Goal: Task Accomplishment & Management: Use online tool/utility

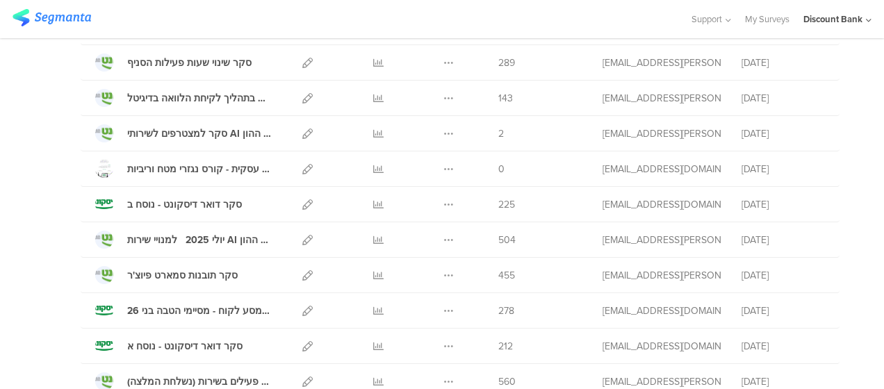
scroll to position [559, 0]
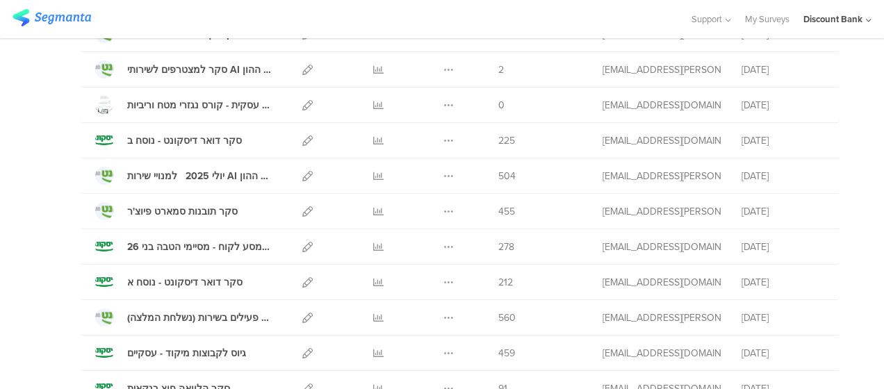
click at [373, 283] on icon at bounding box center [378, 282] width 10 height 10
click at [373, 139] on icon at bounding box center [378, 141] width 10 height 10
click at [302, 136] on icon at bounding box center [307, 141] width 10 height 10
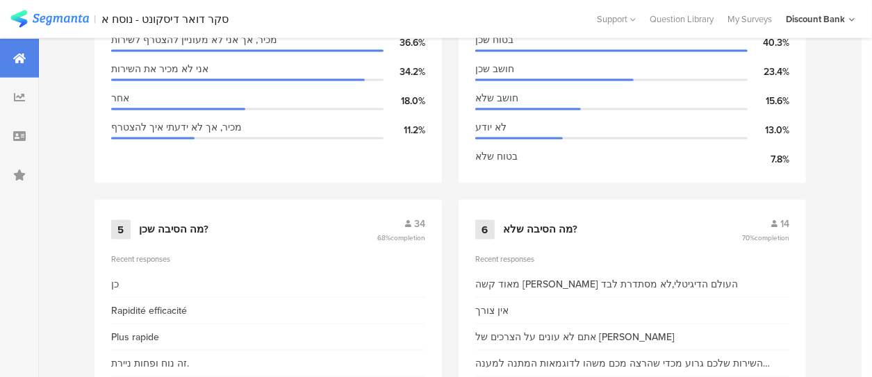
scroll to position [872, 0]
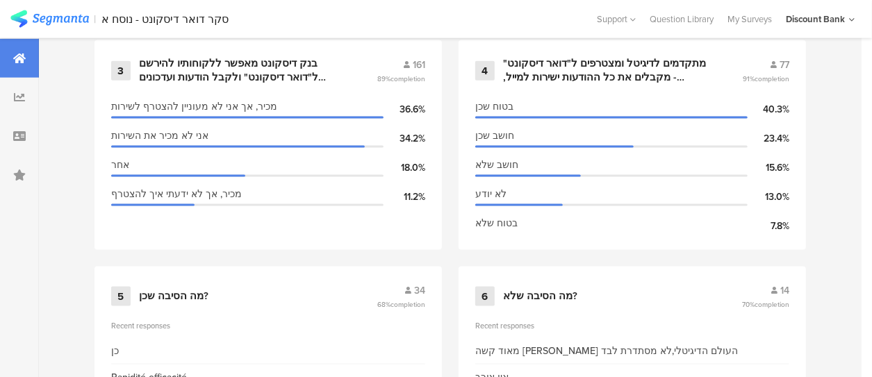
click at [631, 84] on div "מתקדמים לדיגיטל ומצטרפים ל"דואר דיסקונט" - מקבלים את כל ההודעות ישירות למייל, ל…" at bounding box center [606, 70] width 206 height 27
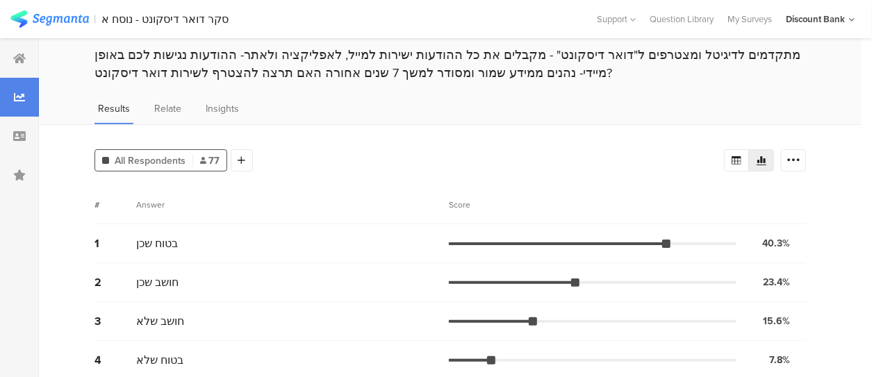
scroll to position [70, 0]
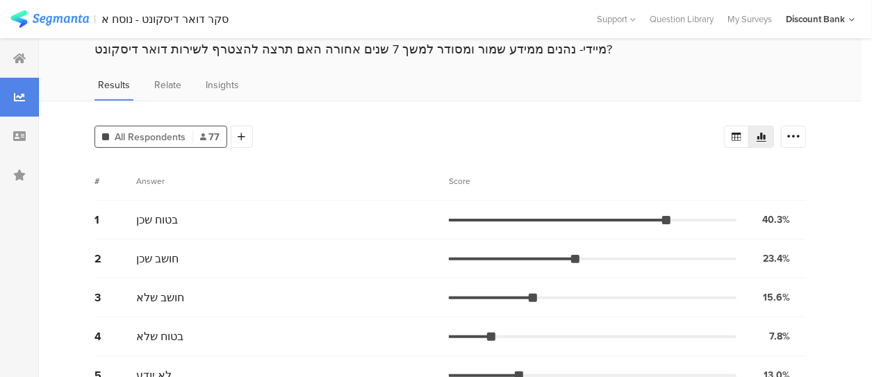
click at [165, 270] on div "2 חושב שכן 23.4% 18 votes" at bounding box center [451, 259] width 712 height 39
click at [163, 300] on span "חושב שלא" at bounding box center [160, 298] width 48 height 16
click at [779, 301] on div "15.6%" at bounding box center [776, 298] width 27 height 15
click at [801, 133] on icon at bounding box center [794, 137] width 14 height 14
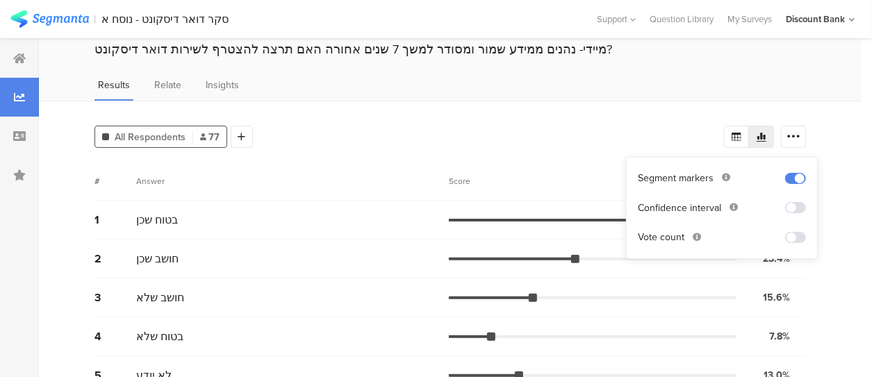
click at [802, 234] on span at bounding box center [796, 237] width 21 height 11
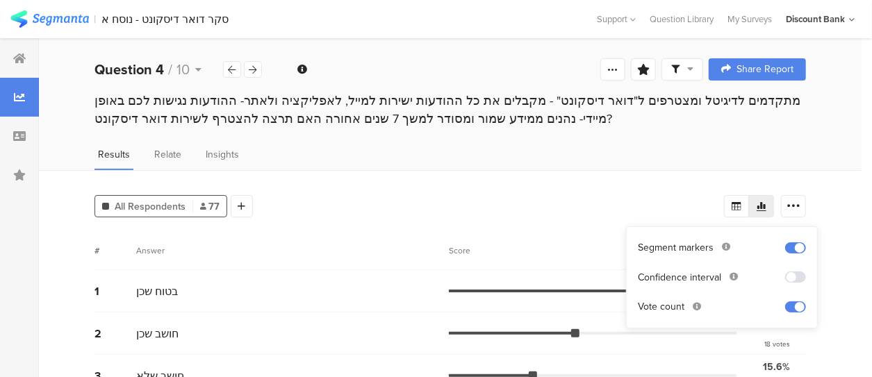
click at [250, 70] on icon at bounding box center [254, 69] width 8 height 9
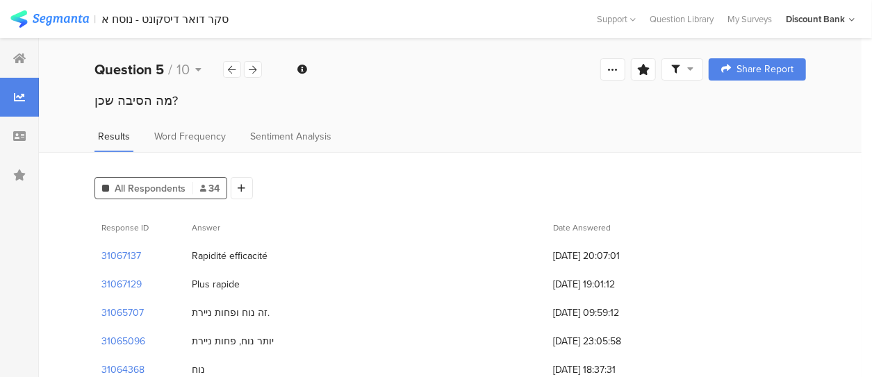
click at [257, 70] on div at bounding box center [253, 69] width 18 height 17
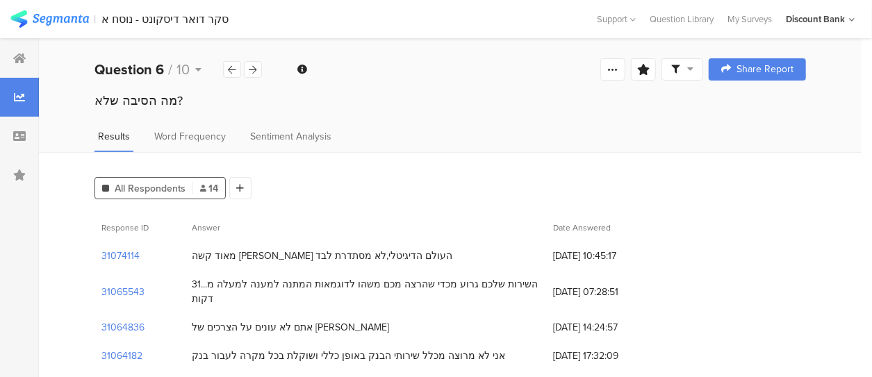
click at [257, 70] on div at bounding box center [253, 69] width 18 height 17
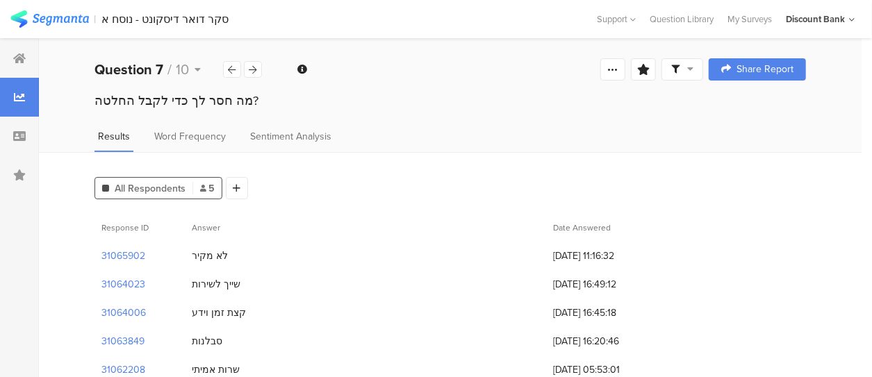
click at [257, 70] on div at bounding box center [253, 69] width 18 height 17
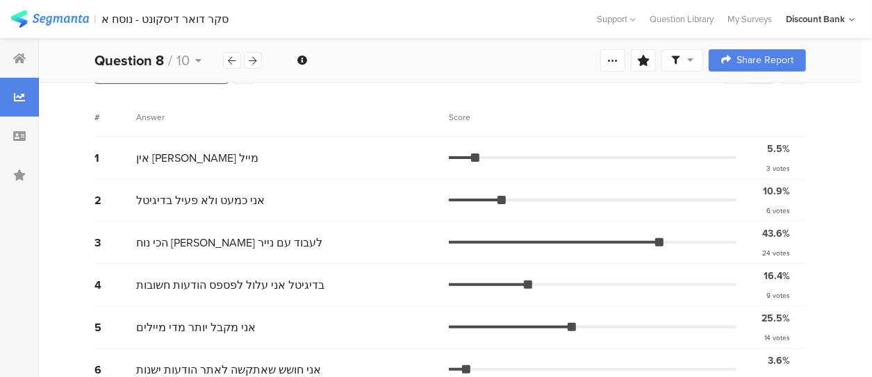
scroll to position [139, 0]
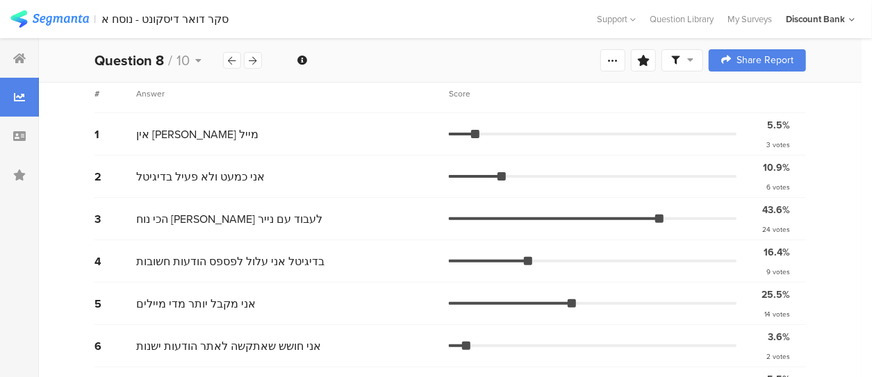
drag, startPoint x: 769, startPoint y: 224, endPoint x: 835, endPoint y: 226, distance: 66.1
click at [835, 226] on div "All Respondents 55 Add Segment Segment markers Vote count # Answer Score 1 אין …" at bounding box center [450, 238] width 823 height 450
click at [230, 65] on div at bounding box center [232, 60] width 18 height 17
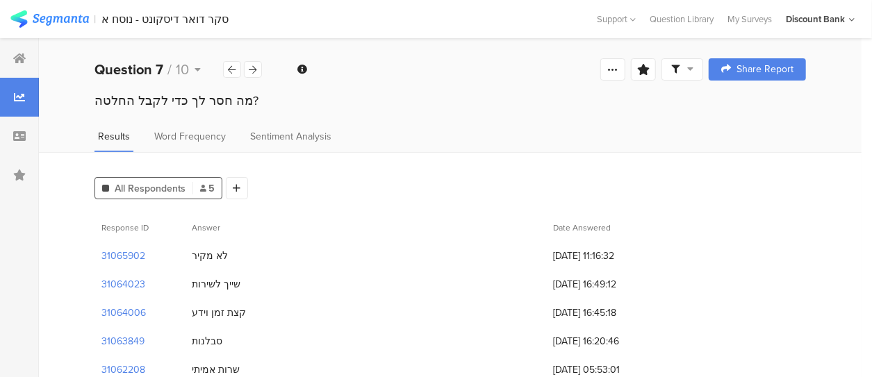
click at [234, 74] on icon at bounding box center [233, 69] width 8 height 9
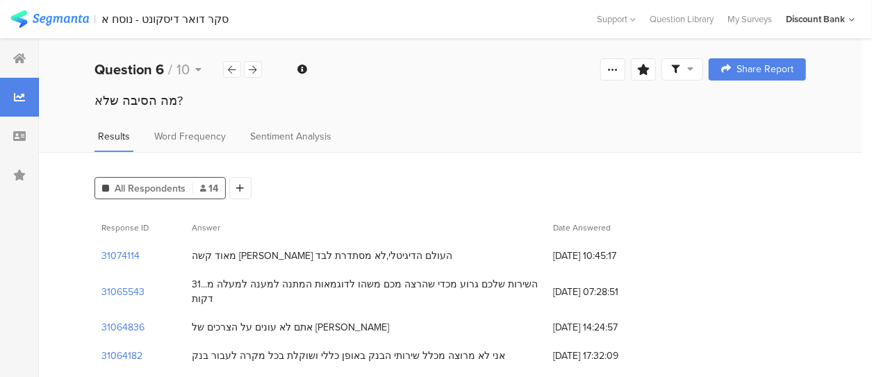
click at [234, 74] on icon at bounding box center [233, 69] width 8 height 9
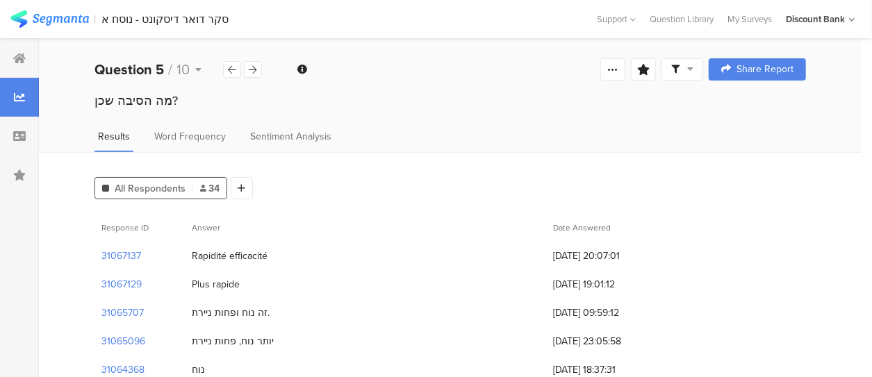
click at [262, 69] on div "Question 5 / 10" at bounding box center [179, 69] width 168 height 21
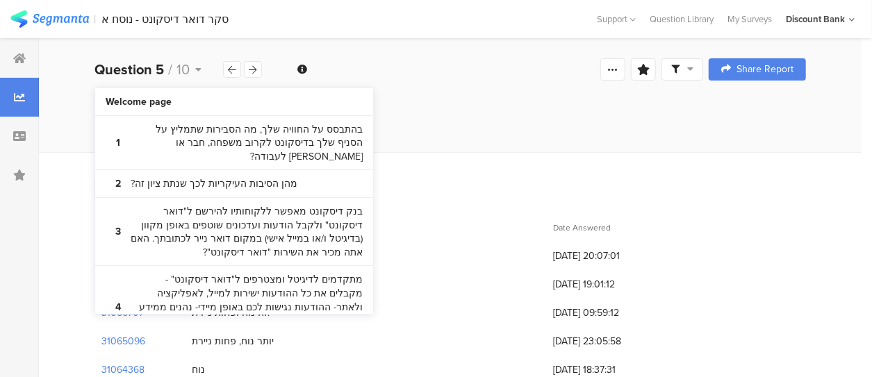
click at [257, 70] on div at bounding box center [253, 69] width 18 height 17
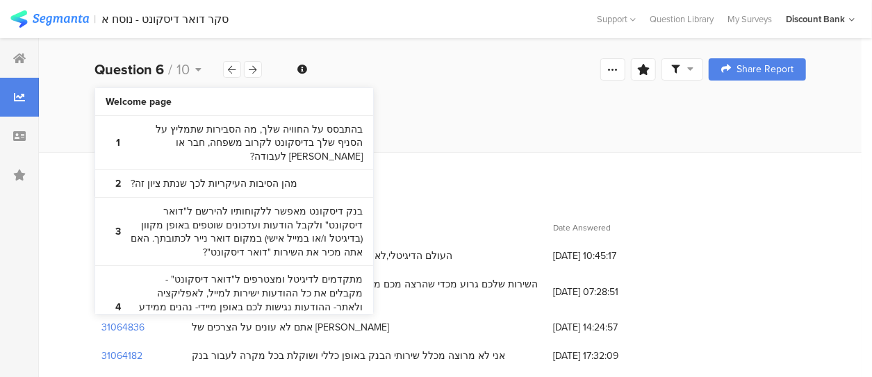
click at [503, 106] on div "מה הסיבה שלא?" at bounding box center [451, 101] width 712 height 18
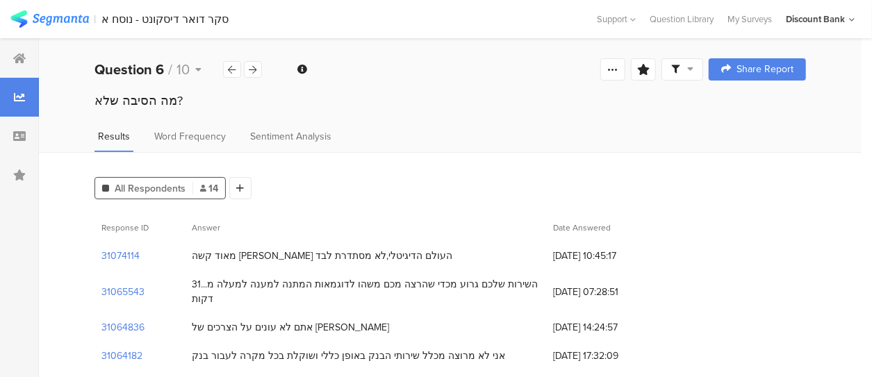
click at [250, 72] on icon at bounding box center [254, 69] width 8 height 9
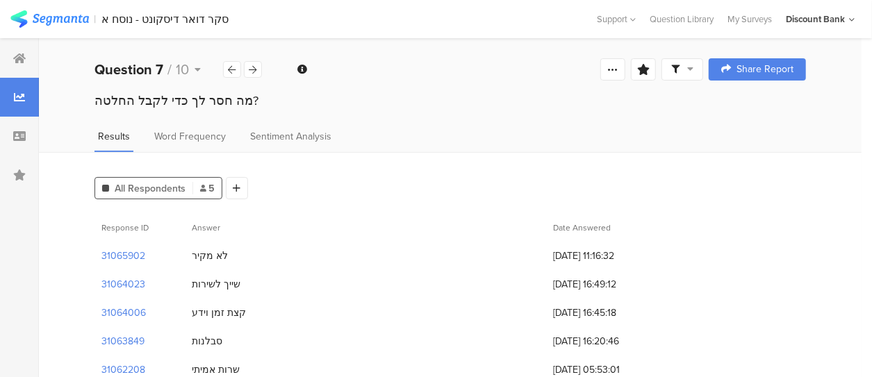
click at [250, 72] on icon at bounding box center [254, 69] width 8 height 9
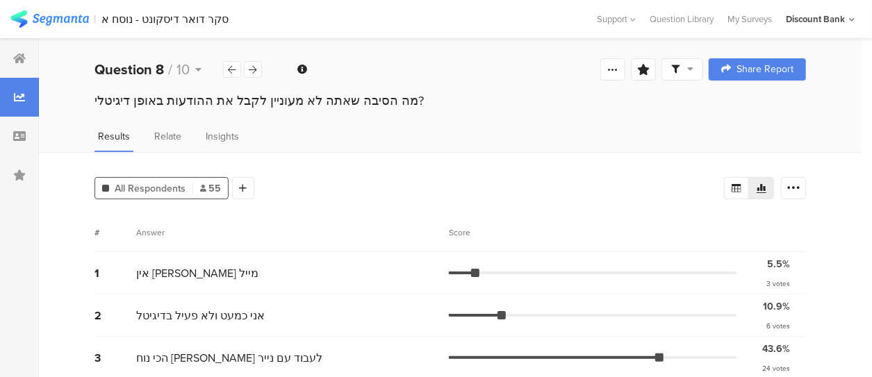
click at [227, 74] on div at bounding box center [232, 69] width 18 height 17
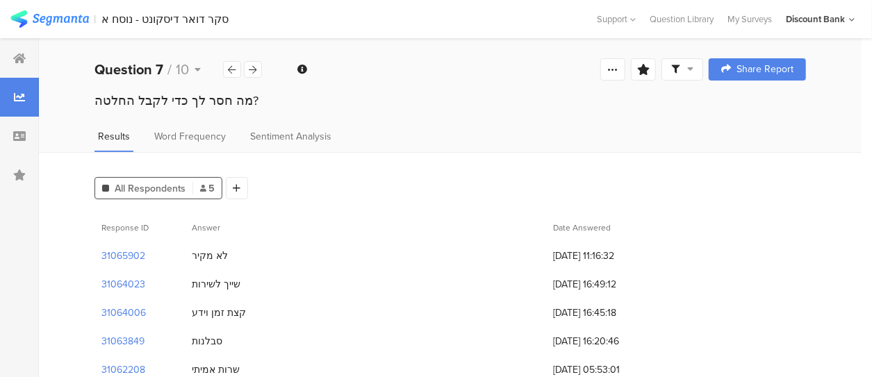
click at [239, 79] on div "Question 7 / 10" at bounding box center [179, 69] width 168 height 21
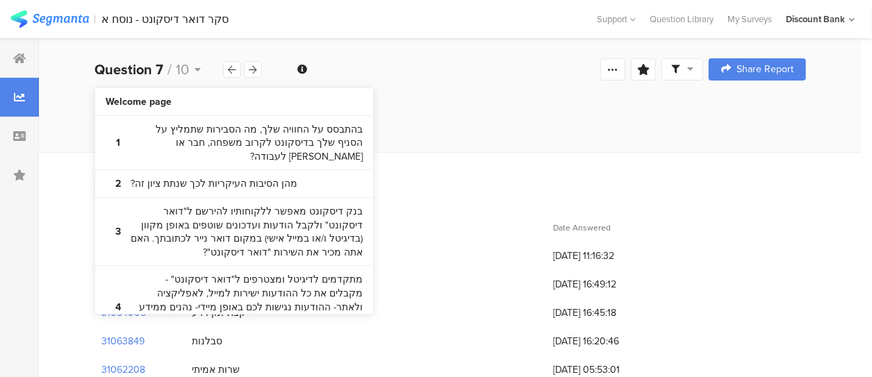
click at [245, 67] on div at bounding box center [253, 69] width 18 height 17
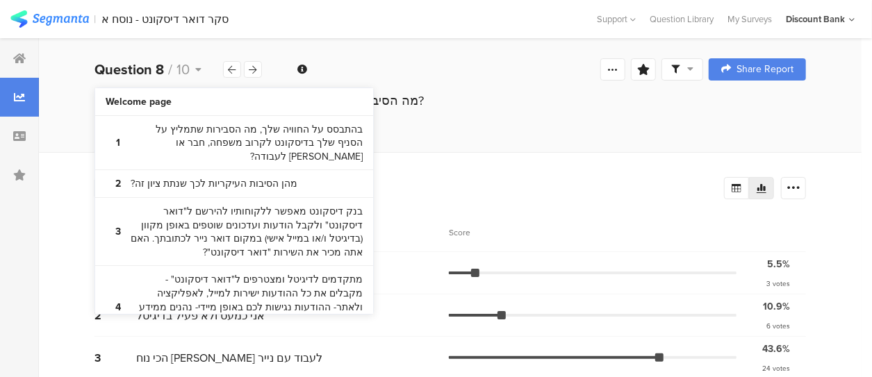
click at [506, 124] on div "מה הסיבה שאתה לא מעוניין לקבל את ההודעות באופן דיגיטלי?" at bounding box center [450, 114] width 823 height 44
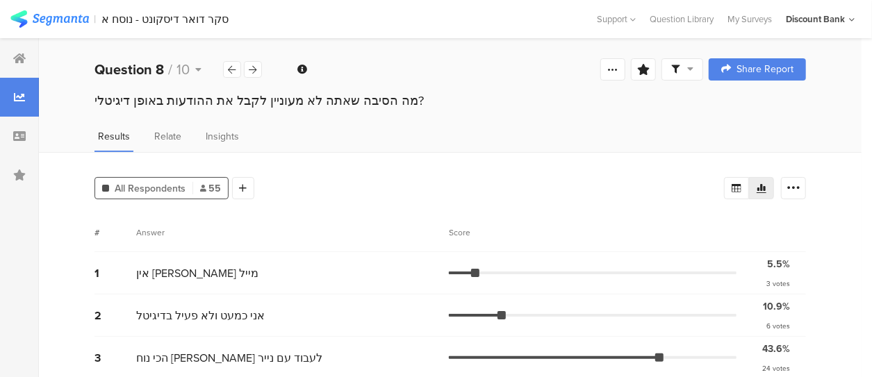
click at [239, 74] on div at bounding box center [232, 69] width 18 height 17
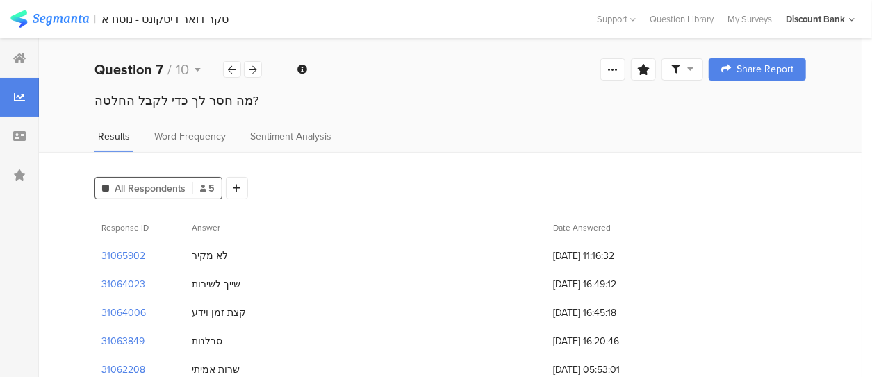
click at [236, 72] on div at bounding box center [232, 69] width 18 height 17
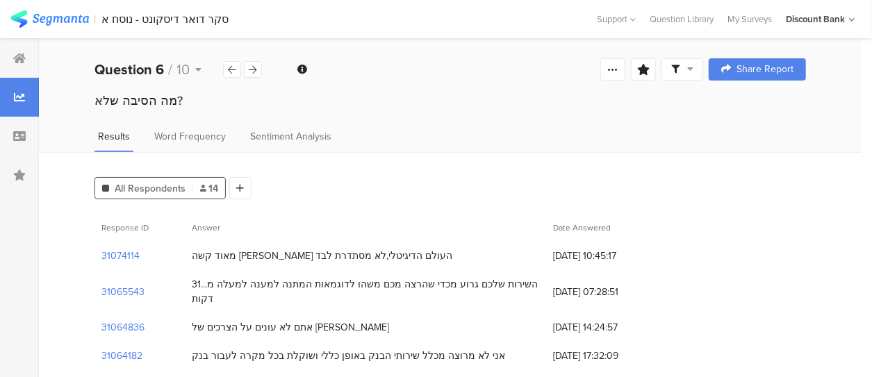
click at [236, 72] on div at bounding box center [232, 69] width 18 height 17
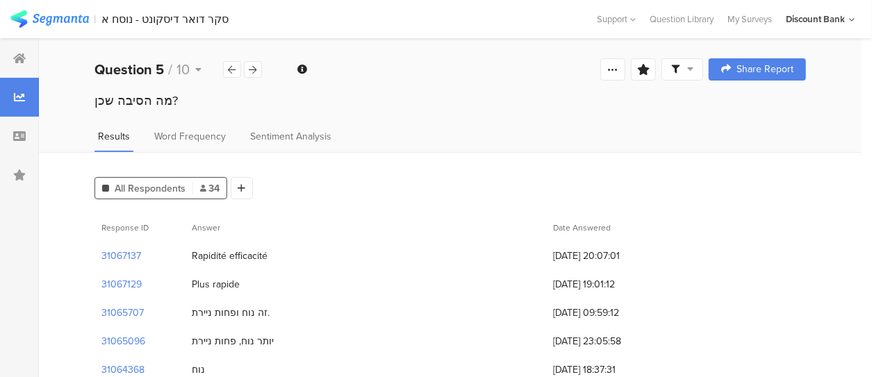
click at [236, 72] on div at bounding box center [232, 69] width 18 height 17
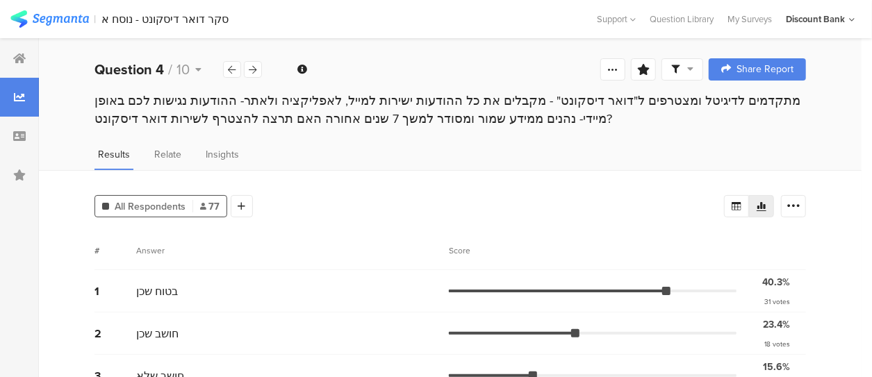
click at [229, 71] on icon at bounding box center [233, 69] width 8 height 9
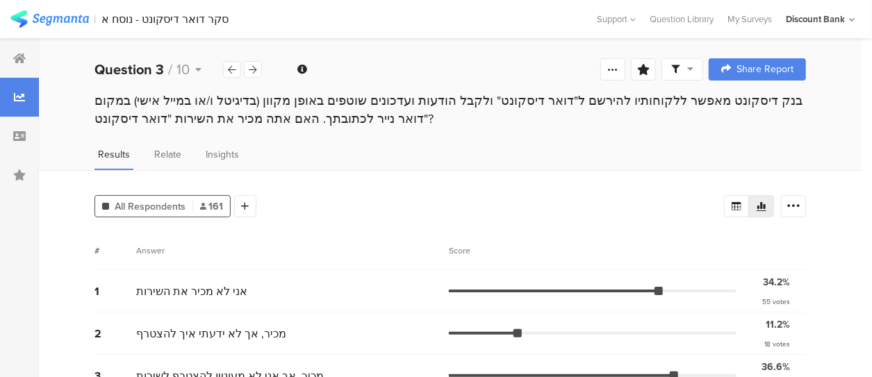
click at [253, 69] on icon at bounding box center [254, 69] width 8 height 9
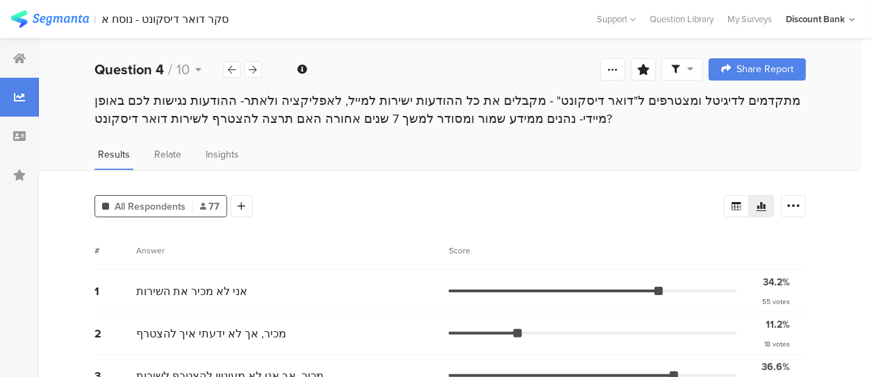
click at [253, 69] on icon at bounding box center [254, 69] width 8 height 9
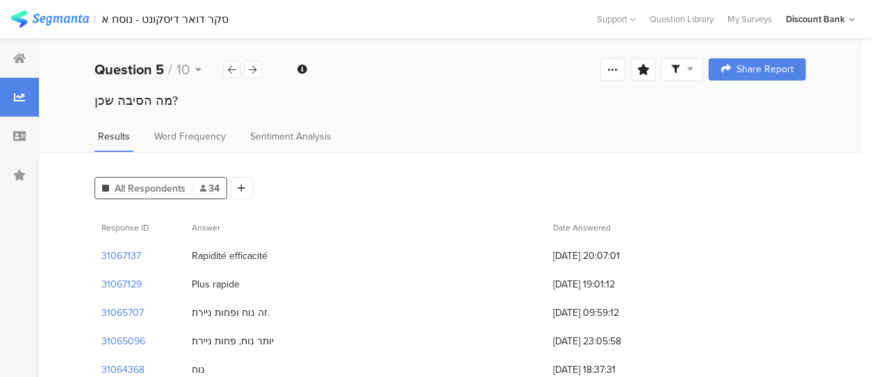
click at [253, 68] on icon at bounding box center [254, 69] width 8 height 9
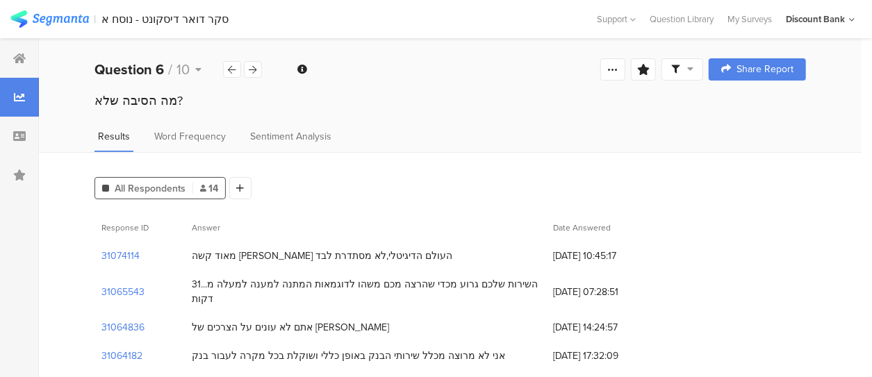
click at [253, 68] on icon at bounding box center [254, 69] width 8 height 9
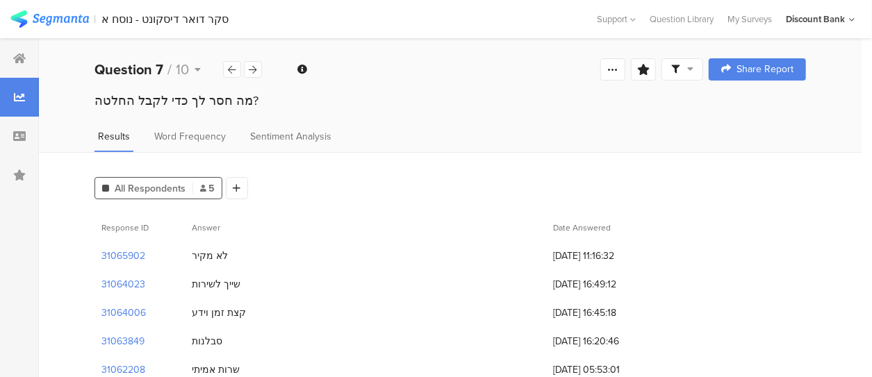
click at [253, 68] on icon at bounding box center [254, 69] width 8 height 9
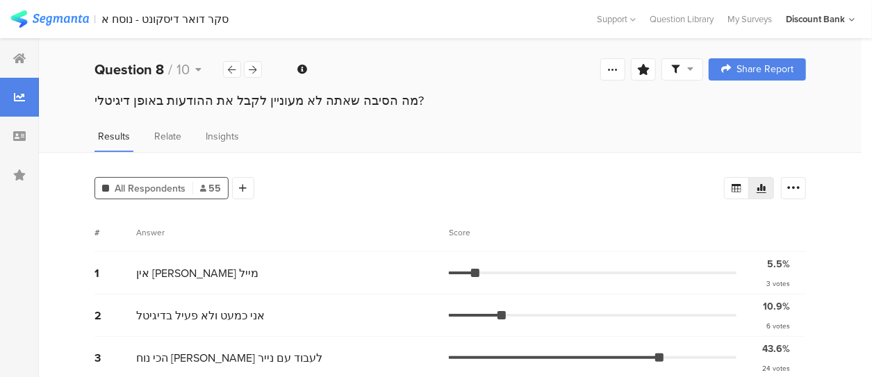
click at [253, 68] on icon at bounding box center [254, 69] width 8 height 9
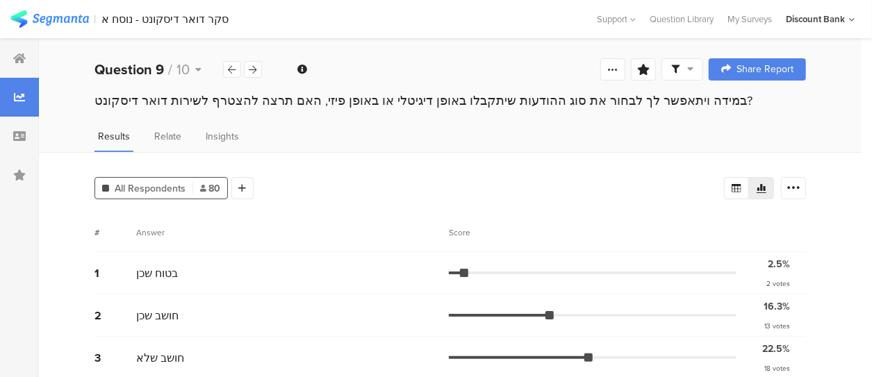
click at [253, 68] on icon at bounding box center [254, 69] width 8 height 9
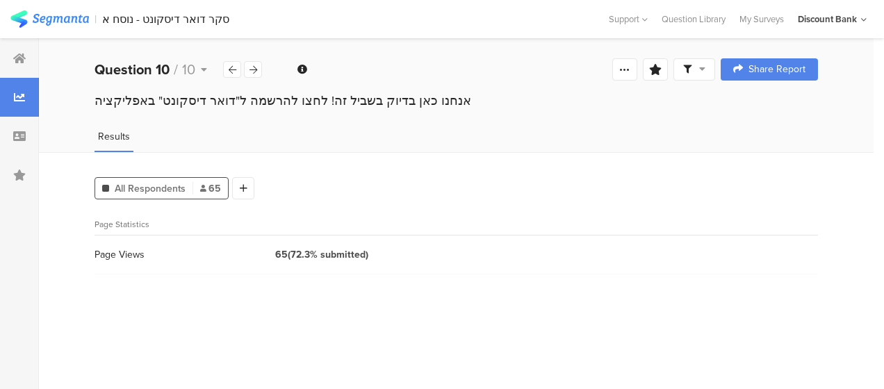
click at [253, 68] on icon at bounding box center [254, 69] width 8 height 9
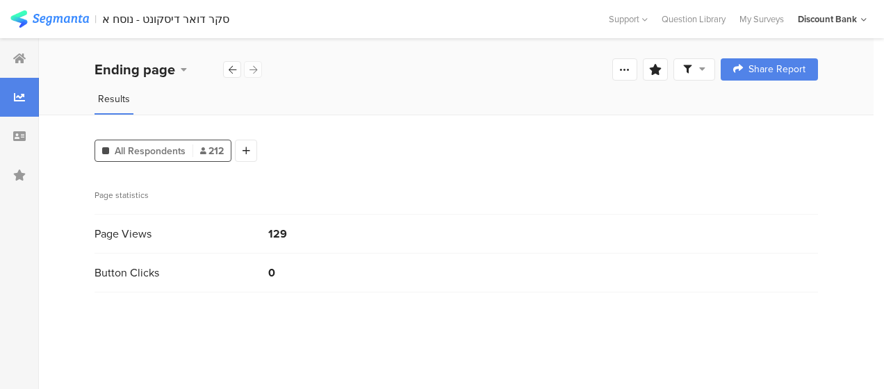
click at [225, 68] on div at bounding box center [232, 69] width 18 height 17
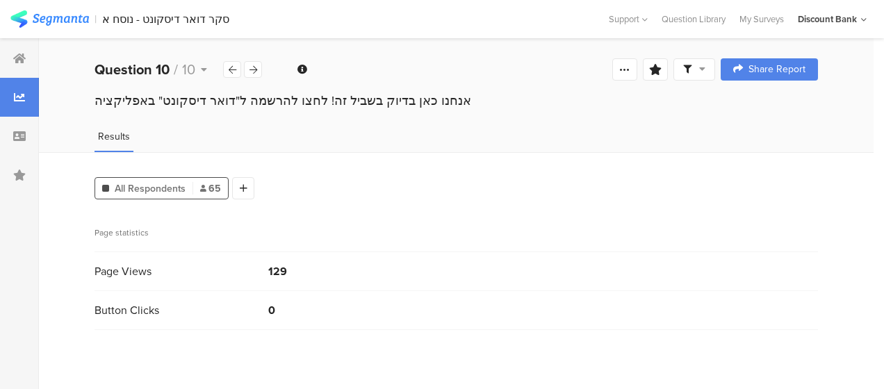
click at [225, 68] on div at bounding box center [232, 69] width 18 height 17
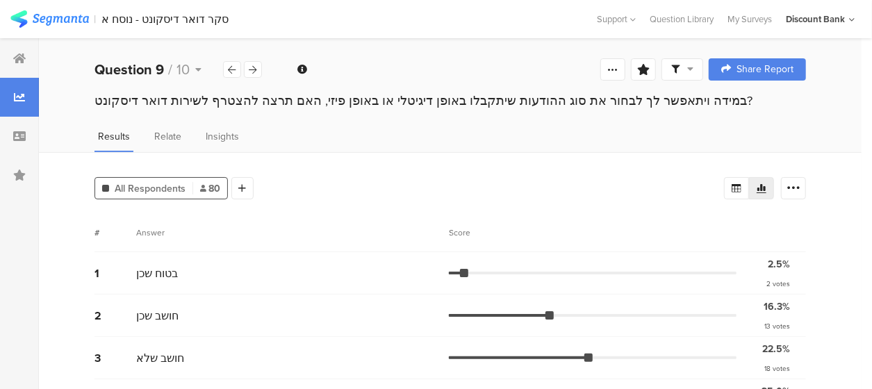
click at [225, 68] on div at bounding box center [232, 69] width 18 height 17
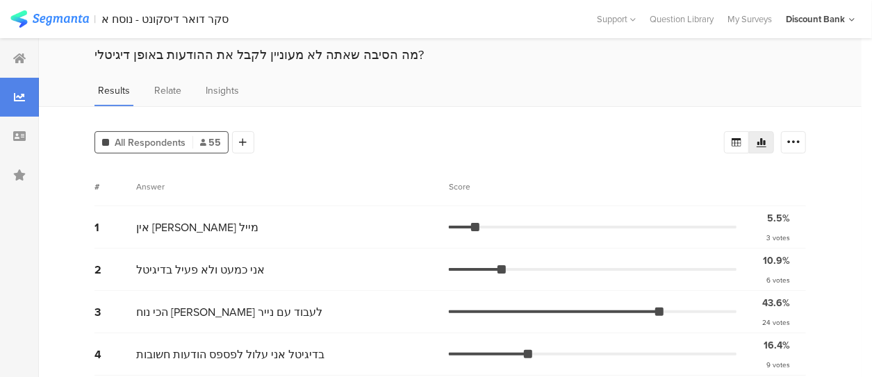
scroll to position [70, 0]
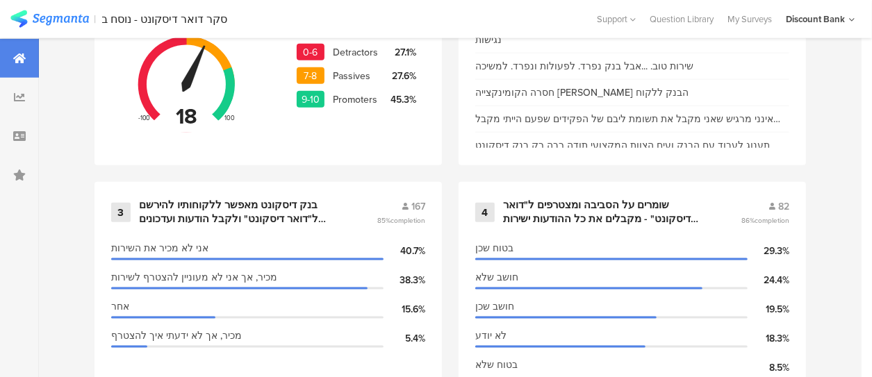
scroll to position [798, 0]
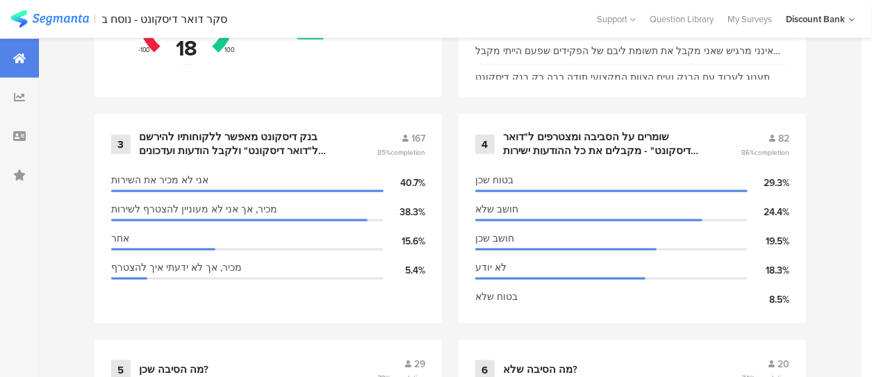
click at [338, 158] on div "בנק דיסקונט מאפשר ללקוחותיו להירשם ל"דואר דיסקונט" ולקבל הודעות ועדכונים שוטפים…" at bounding box center [241, 144] width 204 height 27
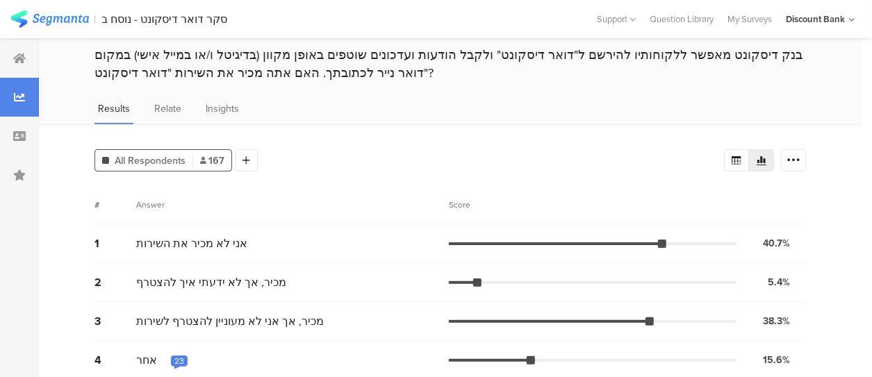
scroll to position [58, 0]
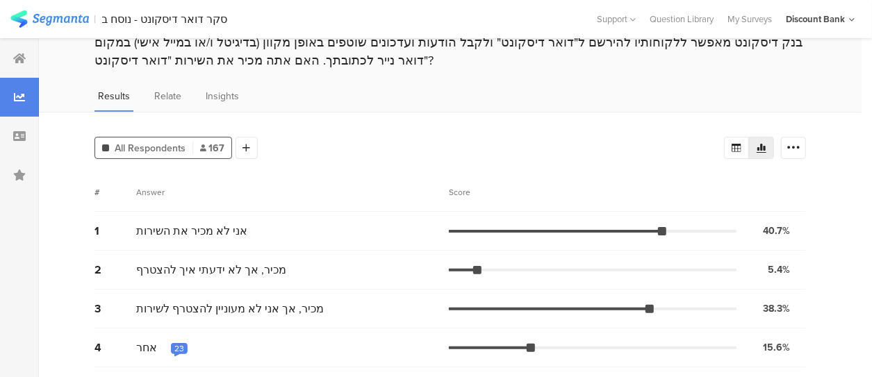
click at [800, 145] on icon at bounding box center [794, 148] width 14 height 14
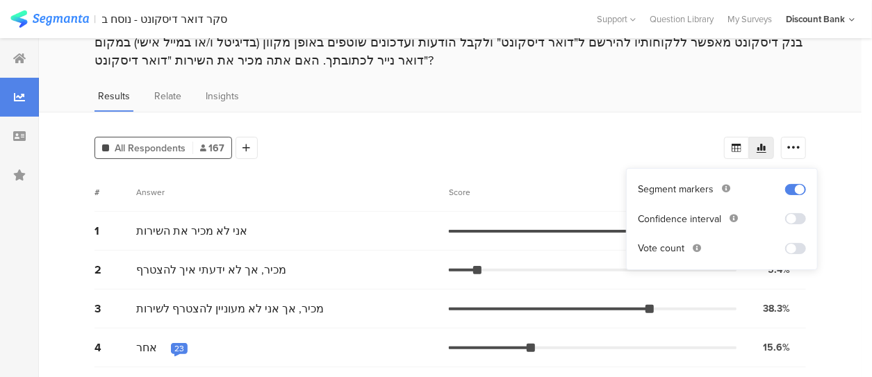
click at [796, 243] on span at bounding box center [796, 248] width 21 height 11
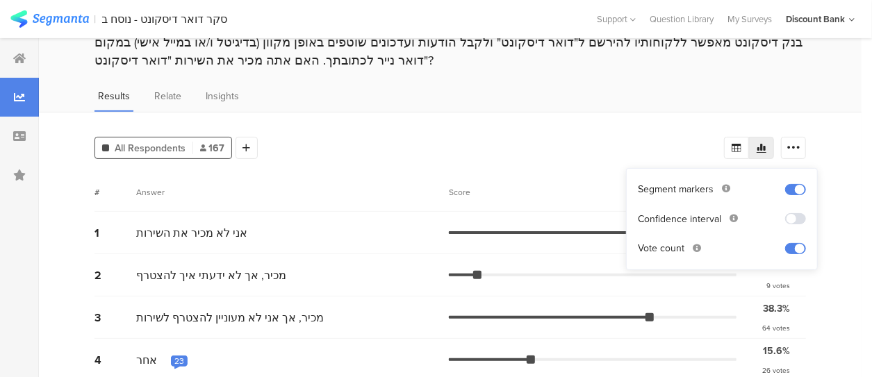
click at [859, 255] on div "All Respondents 167 Add Segment # Answer Score 1 אני לא מכיר את השירות 40.7% 68…" at bounding box center [450, 252] width 823 height 280
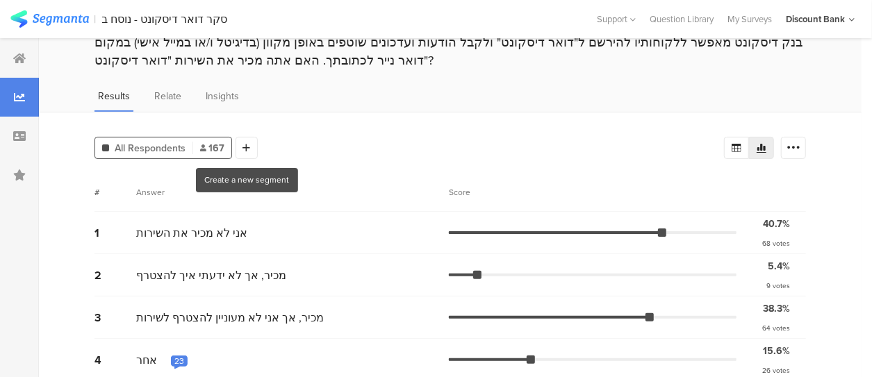
click at [247, 145] on icon at bounding box center [247, 148] width 8 height 10
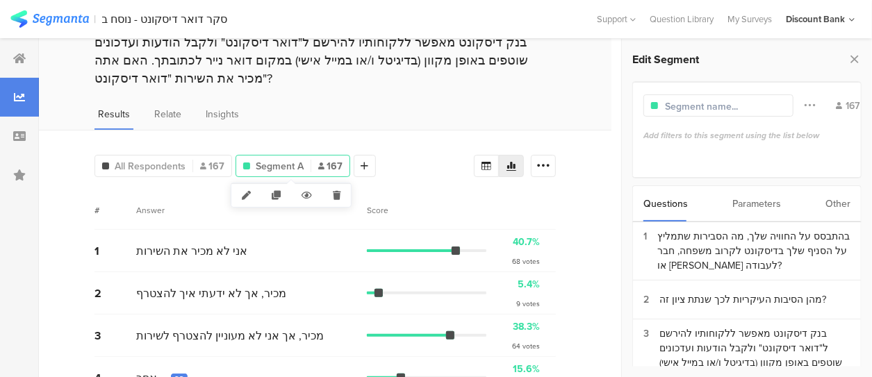
click at [332, 190] on icon at bounding box center [337, 195] width 29 height 23
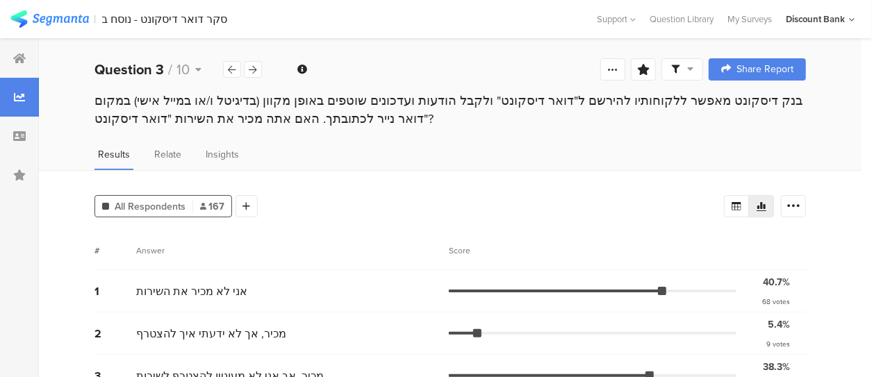
click at [255, 67] on icon at bounding box center [254, 69] width 8 height 9
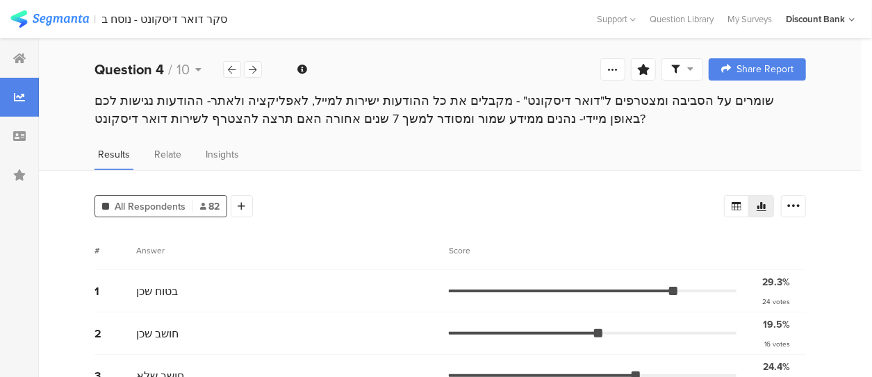
click at [255, 67] on icon at bounding box center [254, 69] width 8 height 9
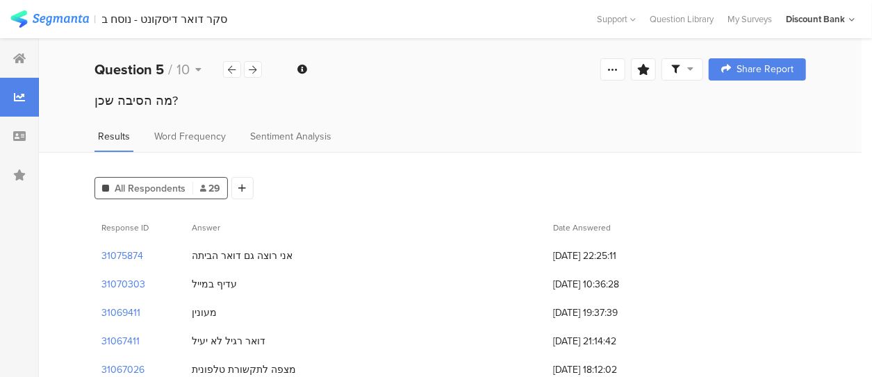
click at [255, 67] on icon at bounding box center [254, 69] width 8 height 9
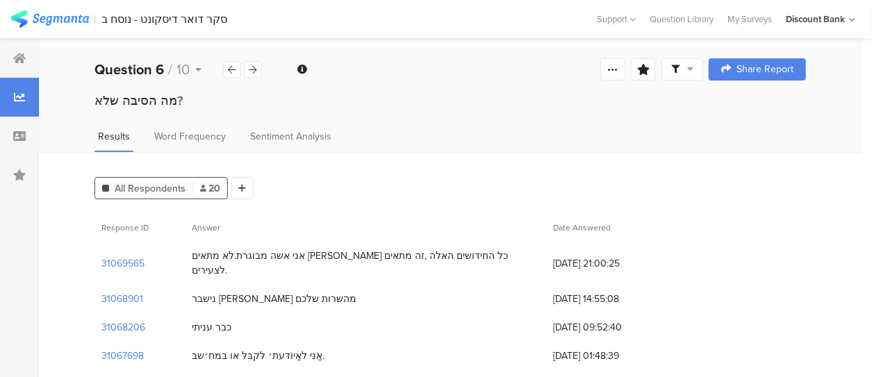
click at [255, 67] on icon at bounding box center [254, 69] width 8 height 9
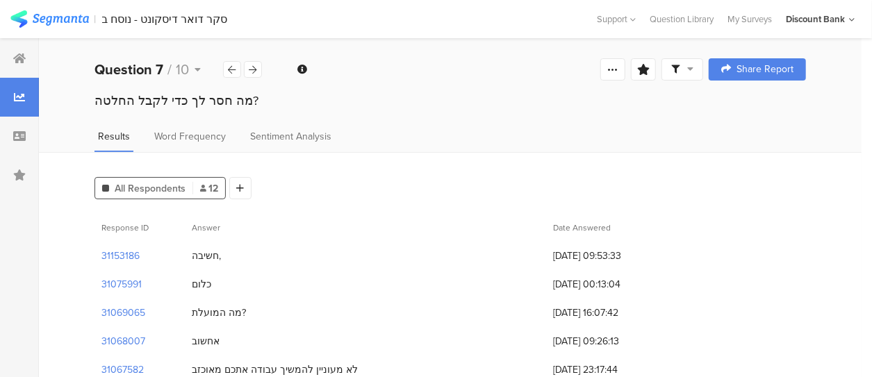
click at [255, 67] on icon at bounding box center [254, 69] width 8 height 9
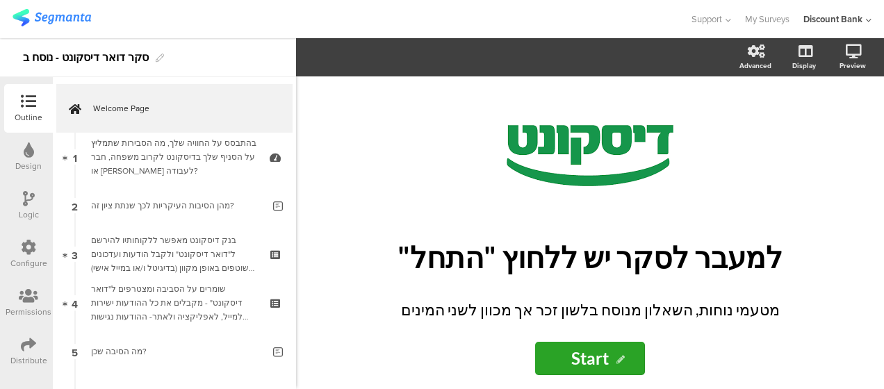
click at [177, 211] on div "מהן הסיבות העיקריות לכך שנתת ציון זה?" at bounding box center [177, 206] width 172 height 14
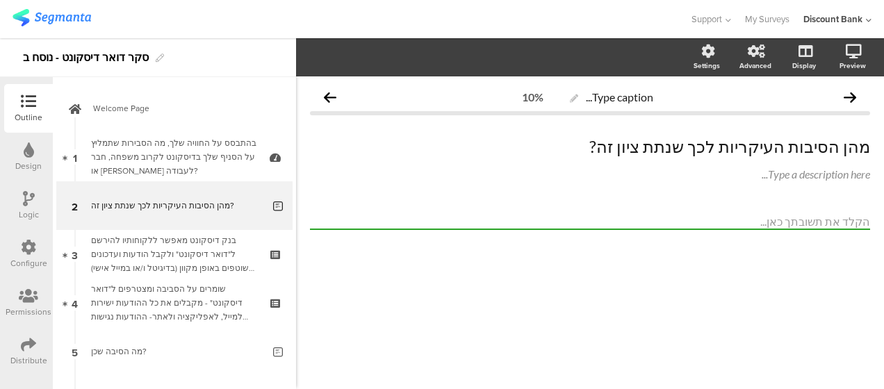
click at [168, 305] on div "שומרים על הסביבה ומצטרפים ל"דואר דיסקונט" - מקבלים את כל ההודעות ישירות למייל, …" at bounding box center [174, 303] width 166 height 42
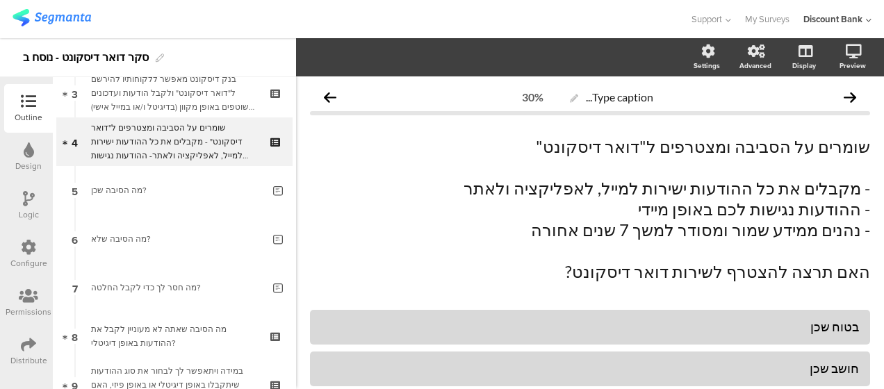
scroll to position [209, 0]
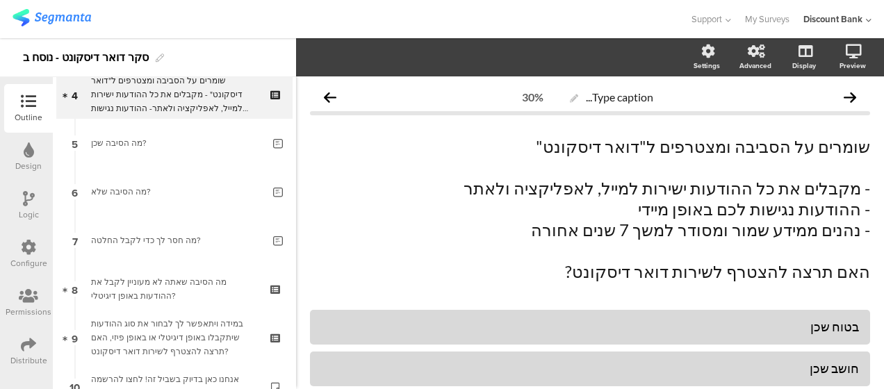
click at [35, 207] on div "Logic" at bounding box center [28, 205] width 49 height 49
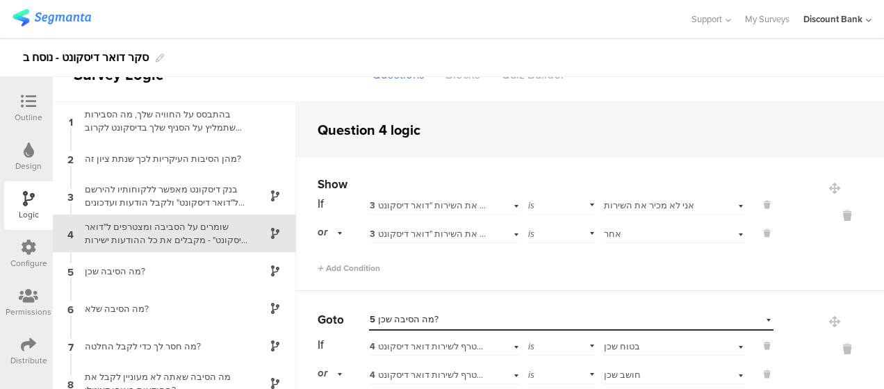
scroll to position [31, 0]
click at [165, 308] on div "מה הסיבה שלא?" at bounding box center [163, 308] width 174 height 13
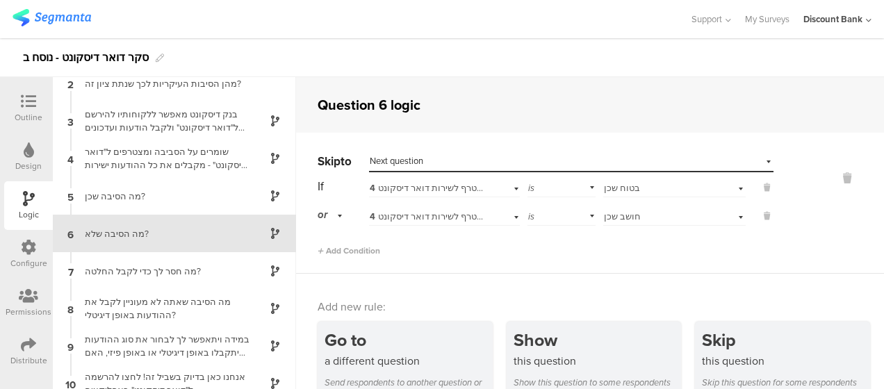
scroll to position [50, 0]
click at [195, 272] on div "מה חסר לך כדי לקבל החלטה?" at bounding box center [163, 271] width 174 height 13
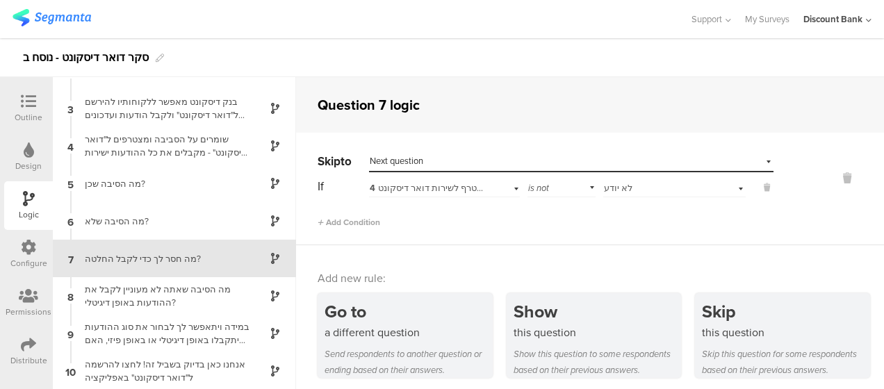
scroll to position [63, 0]
click at [186, 227] on div "מה הסיבה שלא?" at bounding box center [163, 221] width 174 height 13
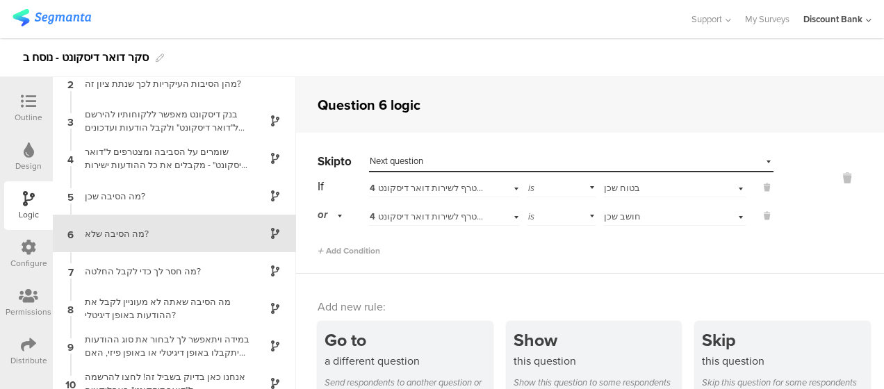
scroll to position [50, 0]
click at [408, 187] on span "4 שומרים על הסביבה ומצטרפים ל"דואר דיסקונט" - מקבלים את כל ההודעות ישירות למייל…" at bounding box center [817, 187] width 894 height 13
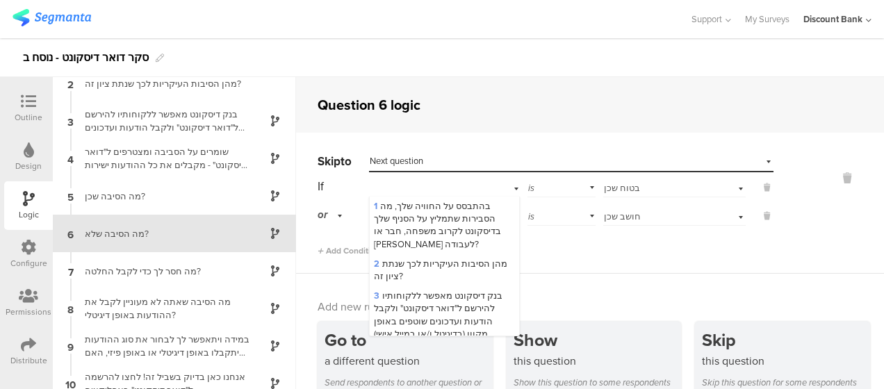
click at [409, 187] on div "4 שומרים על הסביבה ומצטרפים ל"דואר דיסקונט" - מקבלים את כל ההודעות ישירות למייל…" at bounding box center [444, 187] width 150 height 22
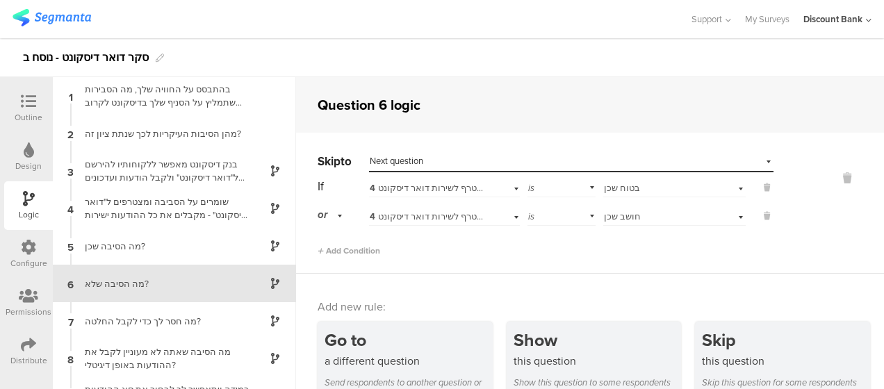
scroll to position [0, 0]
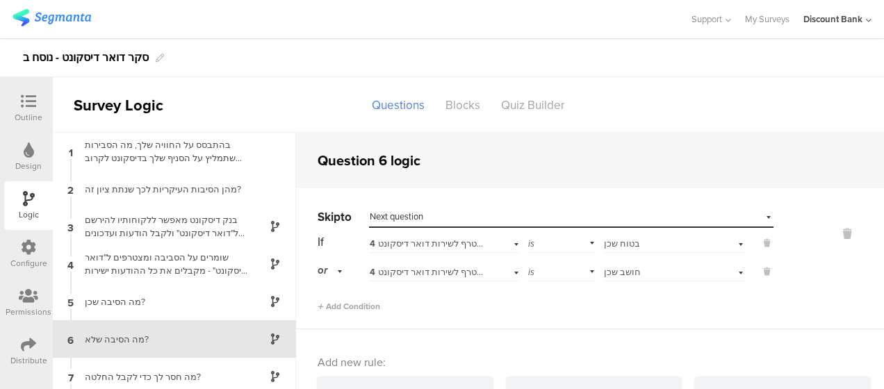
click at [220, 225] on div "בנק דיסקונט מאפשר ללקוחותיו להירשם ל"דואר דיסקונט" ולקבל הודעות ועדכונים שוטפים…" at bounding box center [163, 226] width 174 height 26
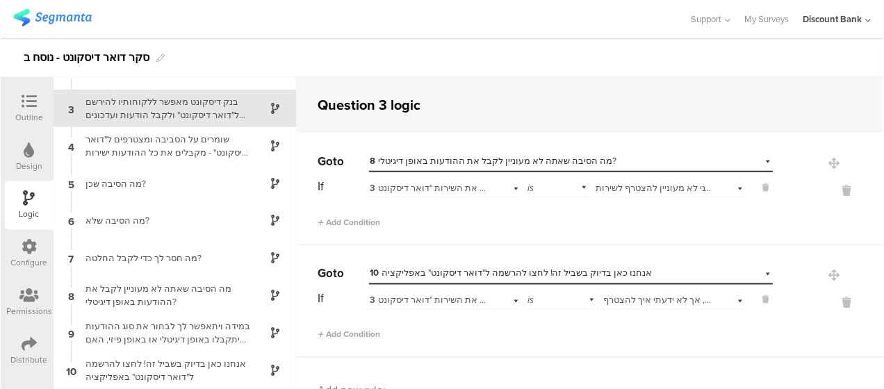
scroll to position [63, 0]
